Goal: Check status: Check status

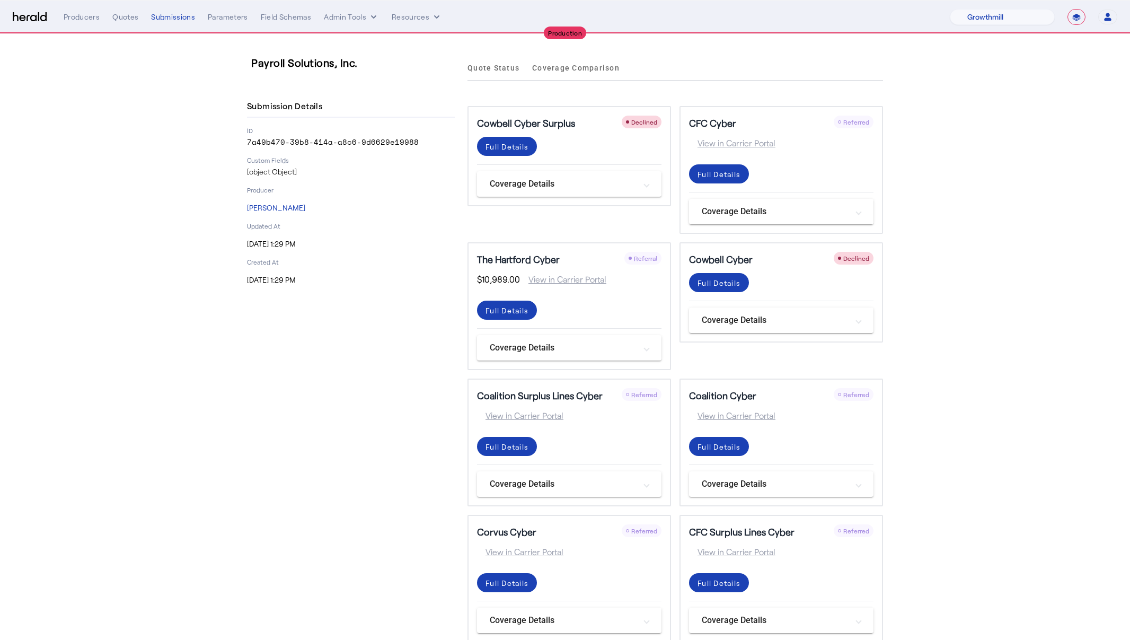
select select "pfm_z9k1_growthmill"
select select "**********"
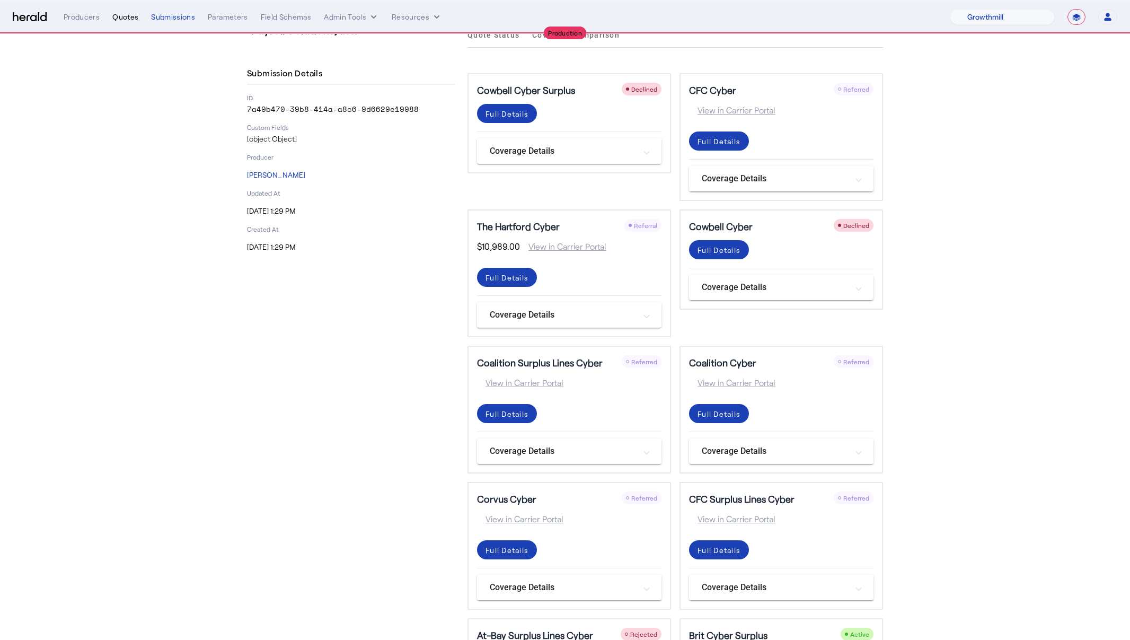
click at [114, 19] on div "Quotes" at bounding box center [125, 17] width 26 height 11
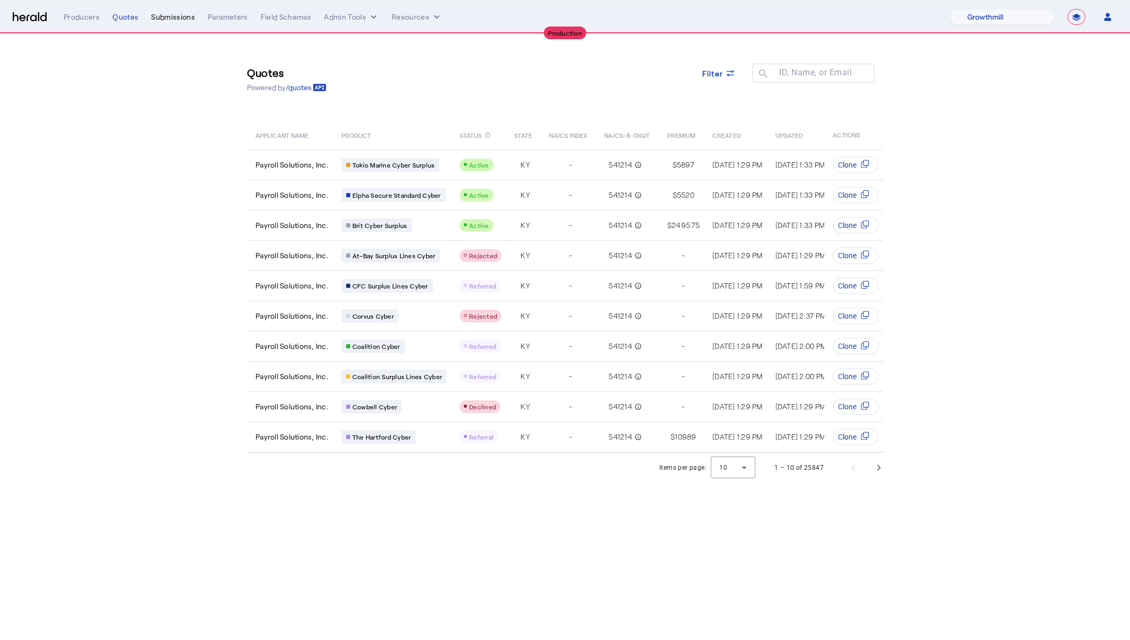
click at [170, 17] on div "Submissions" at bounding box center [173, 17] width 44 height 11
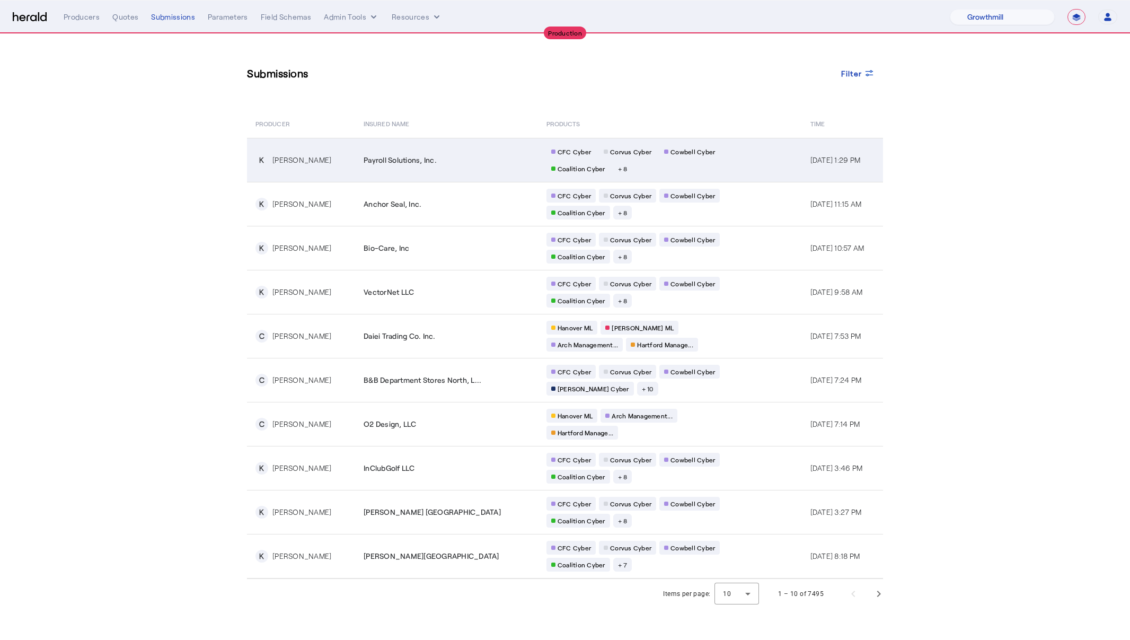
click at [460, 160] on div "Payroll Solutions, Inc." at bounding box center [449, 160] width 170 height 11
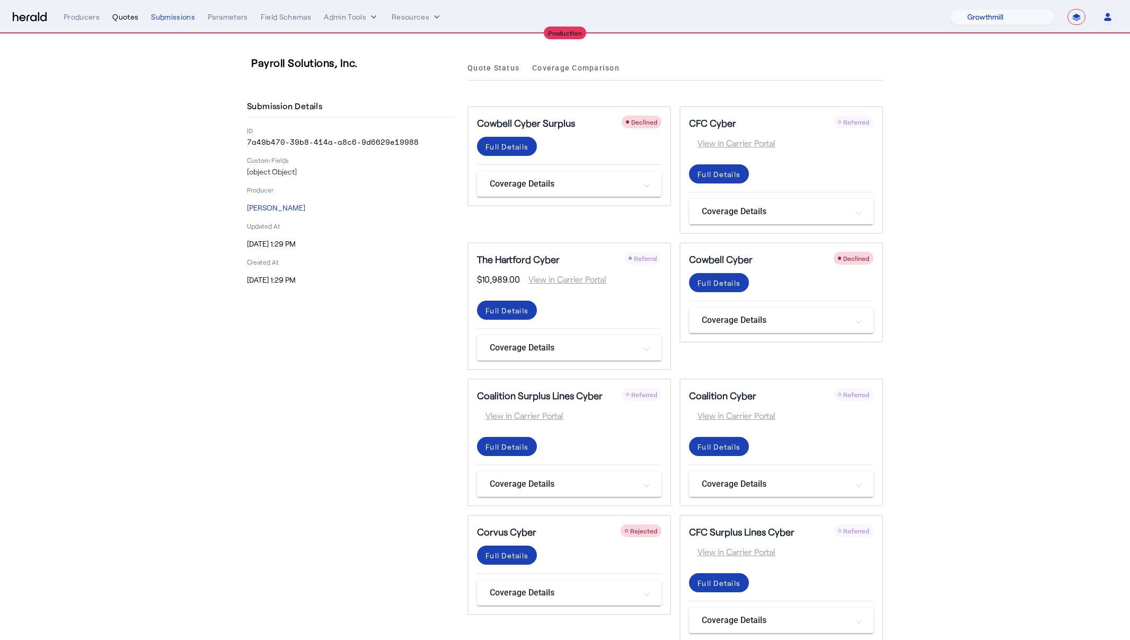
click at [125, 13] on div "Quotes" at bounding box center [125, 17] width 26 height 11
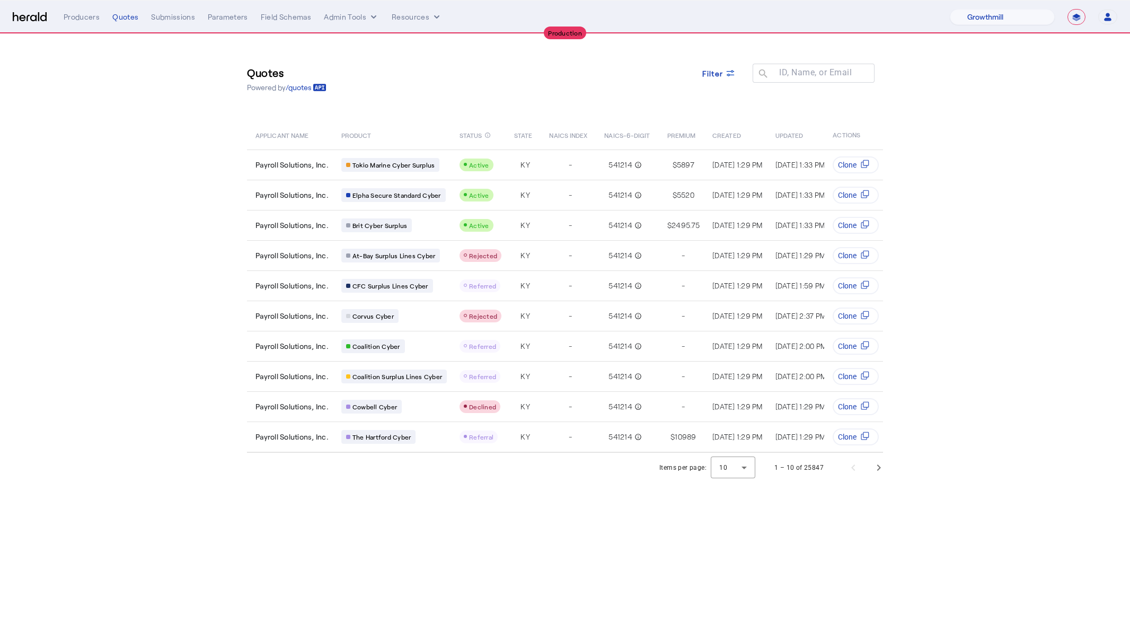
click at [200, 15] on div "Producers Quotes Submissions Parameters Field Schemas Admin Tools Resources" at bounding box center [507, 17] width 887 height 11
click at [181, 11] on div "**********" at bounding box center [591, 17] width 1054 height 16
click at [184, 15] on div "Submissions" at bounding box center [173, 17] width 44 height 11
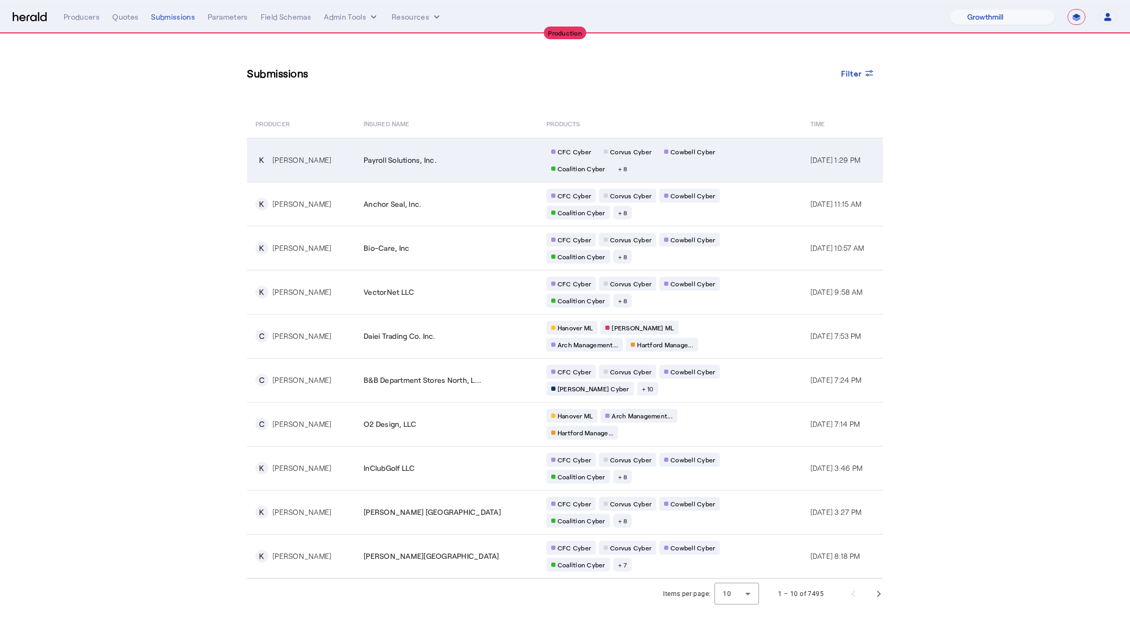
click at [538, 165] on td "CFC Cyber Corvus Cyber Cowbell Cyber Coalition Cyber + 8" at bounding box center [670, 160] width 264 height 44
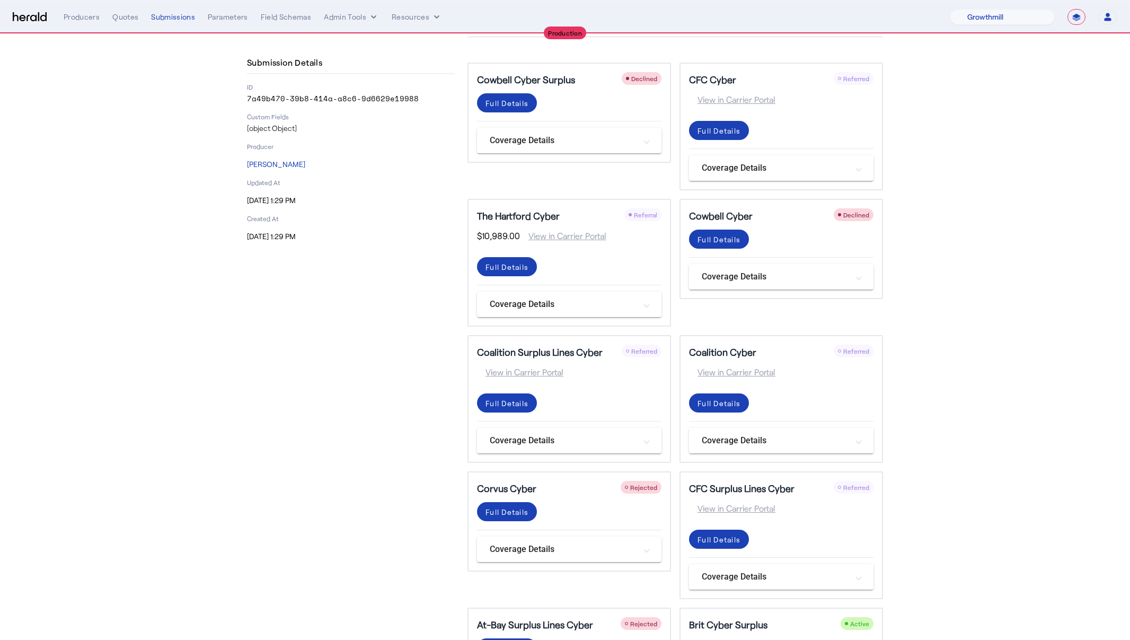
scroll to position [126, 0]
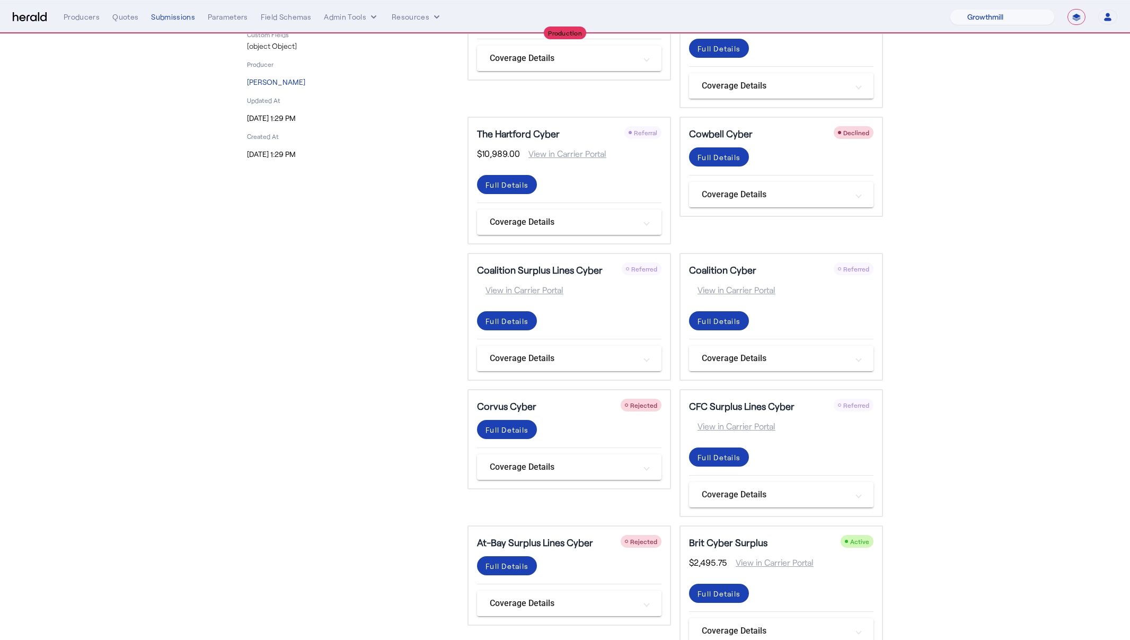
click at [99, 19] on div "Producers Quotes Submissions Parameters Field Schemas Admin Tools Resources" at bounding box center [507, 17] width 887 height 11
click at [120, 19] on div "Quotes" at bounding box center [125, 17] width 26 height 11
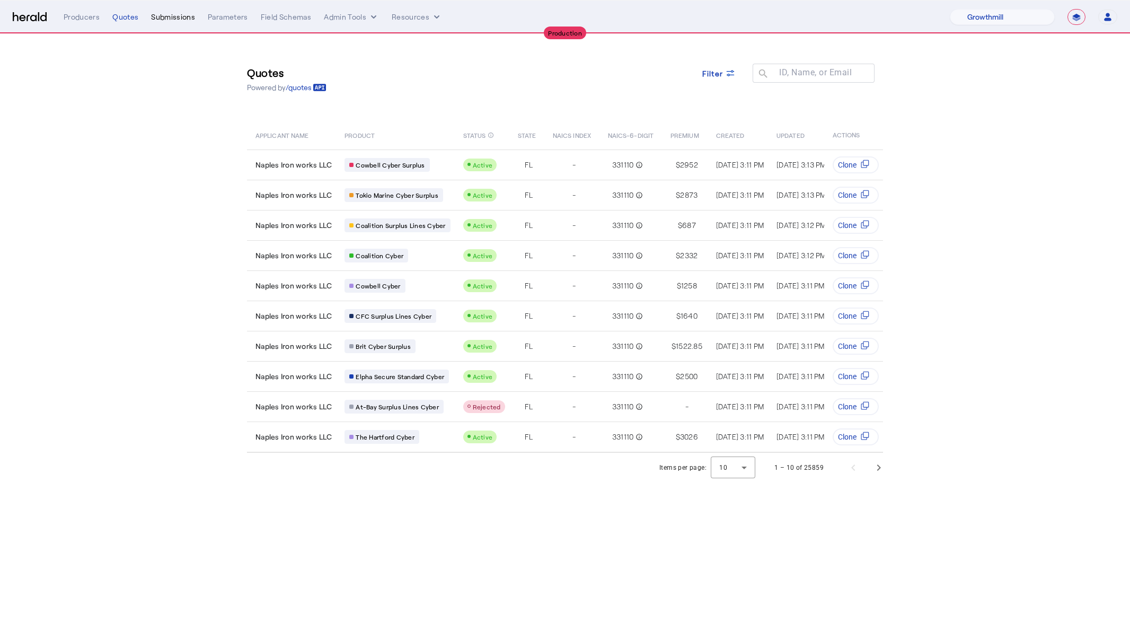
click at [185, 16] on div "Submissions" at bounding box center [173, 17] width 44 height 11
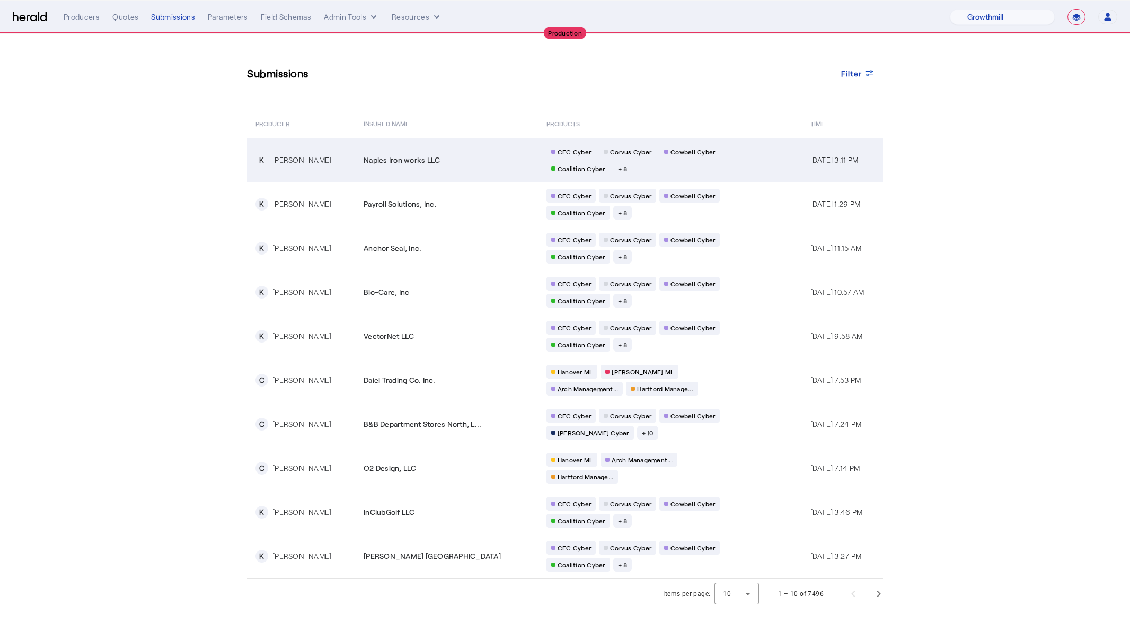
click at [379, 152] on td "Naples Iron works LLC" at bounding box center [446, 160] width 183 height 44
